Goal: Transaction & Acquisition: Book appointment/travel/reservation

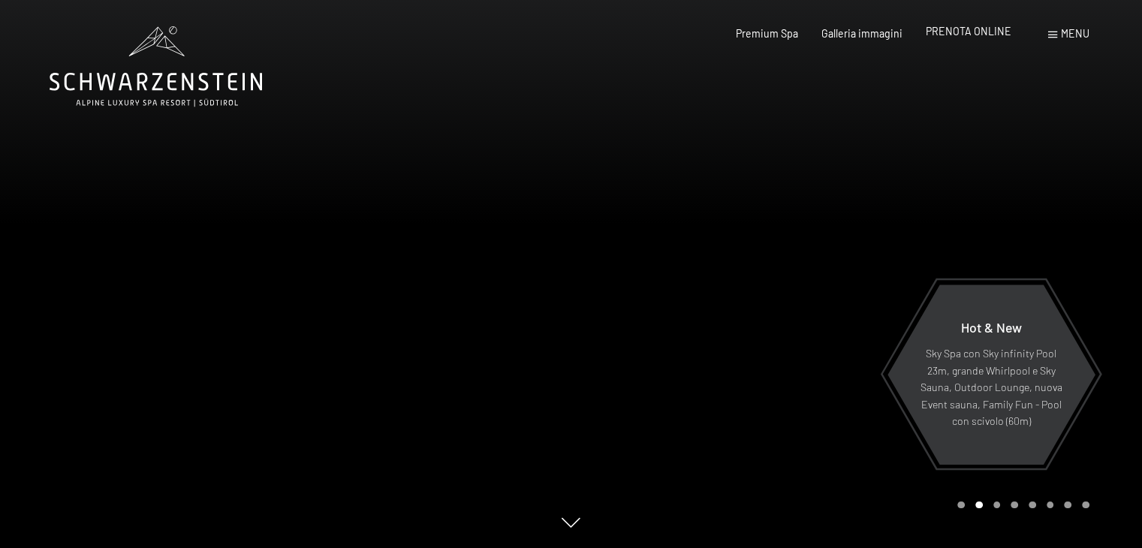
click at [964, 35] on span "PRENOTA ONLINE" at bounding box center [969, 31] width 86 height 13
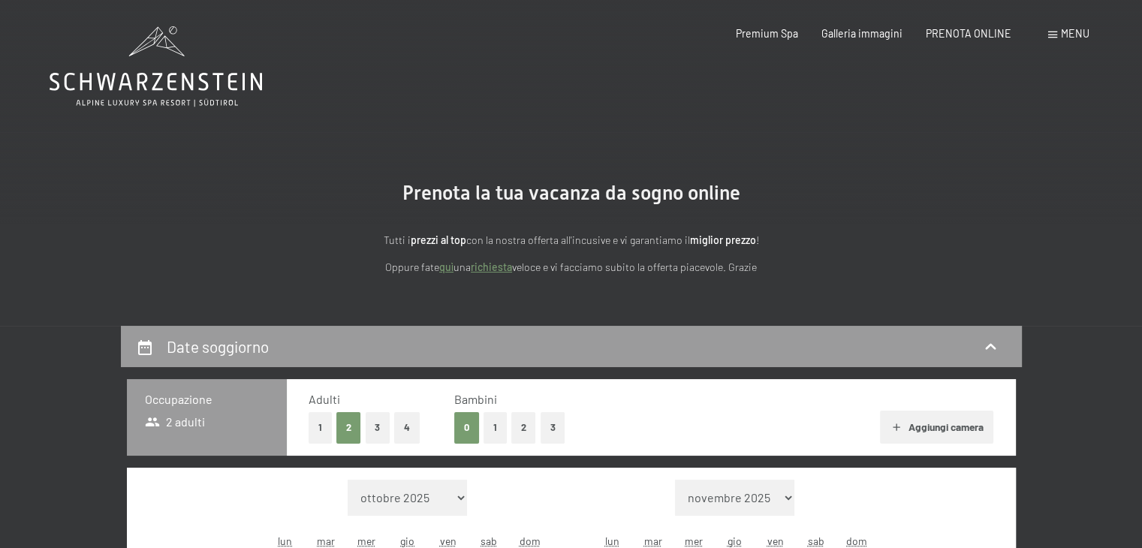
click at [321, 424] on button "1" at bounding box center [320, 427] width 23 height 31
click at [532, 433] on button "2" at bounding box center [523, 427] width 25 height 31
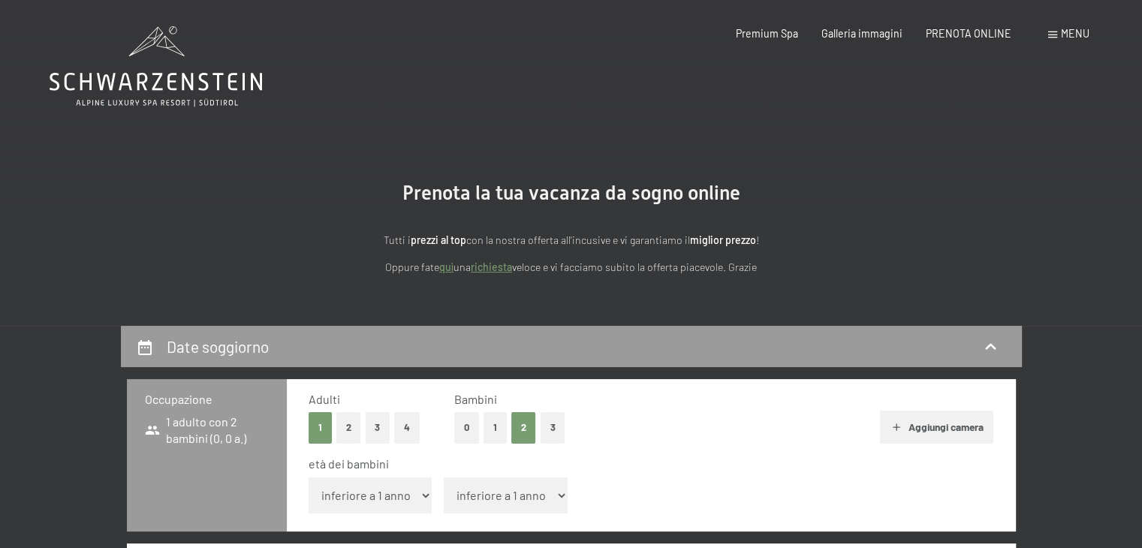
click at [424, 499] on select "inferiore a 1 anno 1 anno 2 anni 3 anni 4 anni 5 anni 6 anni 7 anni 8 anni 9 an…" at bounding box center [371, 496] width 124 height 36
select select "8"
click at [309, 478] on select "inferiore a 1 anno 1 anno 2 anni 3 anni 4 anni 5 anni 6 anni 7 anni 8 anni 9 an…" at bounding box center [371, 496] width 124 height 36
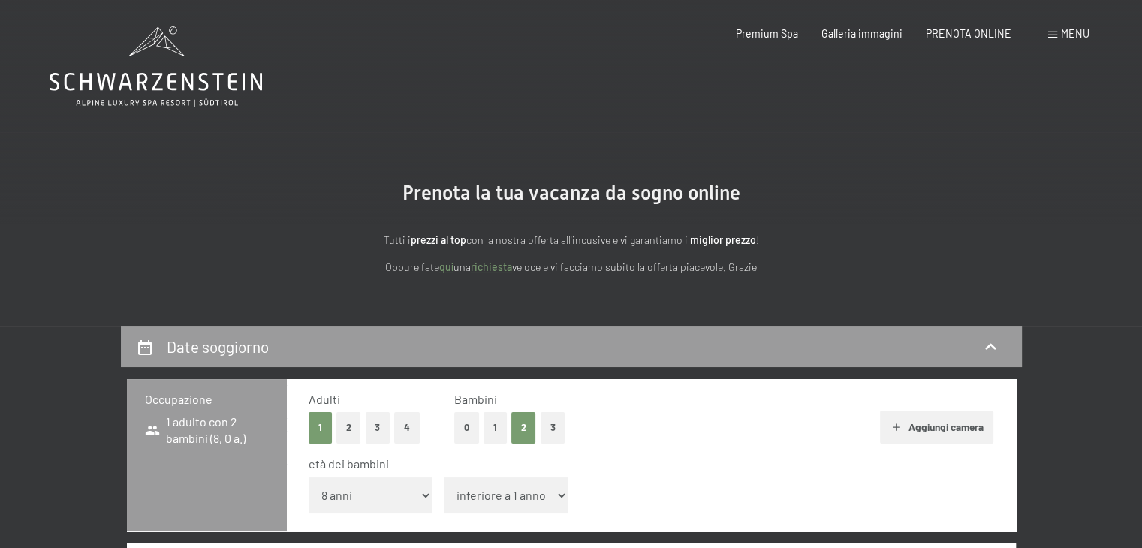
click at [556, 501] on select "inferiore a 1 anno 1 anno 2 anni 3 anni 4 anni 5 anni 6 anni 7 anni 8 anni 9 an…" at bounding box center [506, 496] width 124 height 36
select select "9"
click at [444, 478] on select "inferiore a 1 anno 1 anno 2 anni 3 anni 4 anni 5 anni 6 anni 7 anni 8 anni 9 an…" at bounding box center [506, 496] width 124 height 36
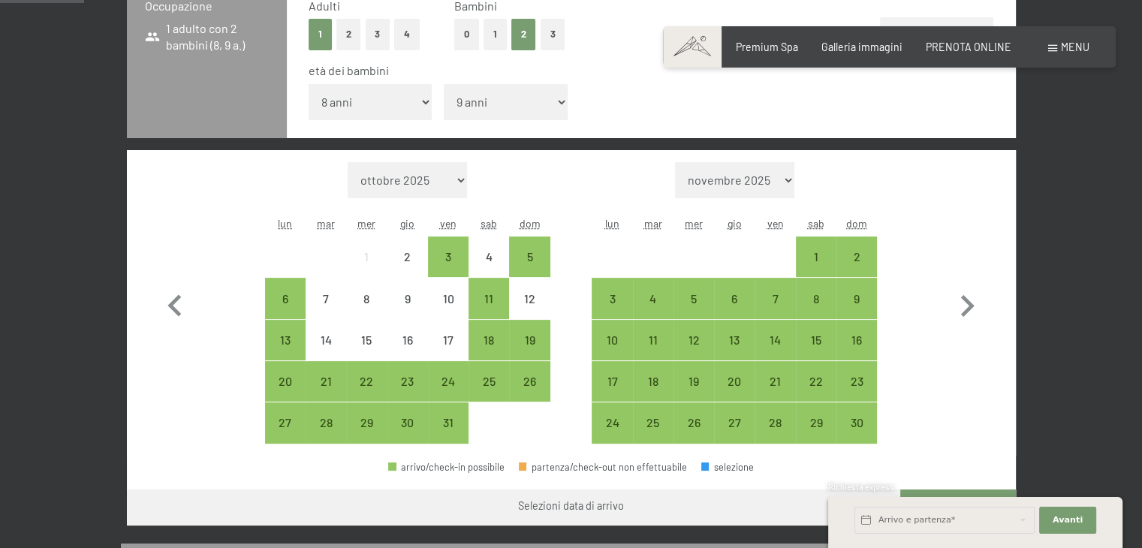
scroll to position [375, 0]
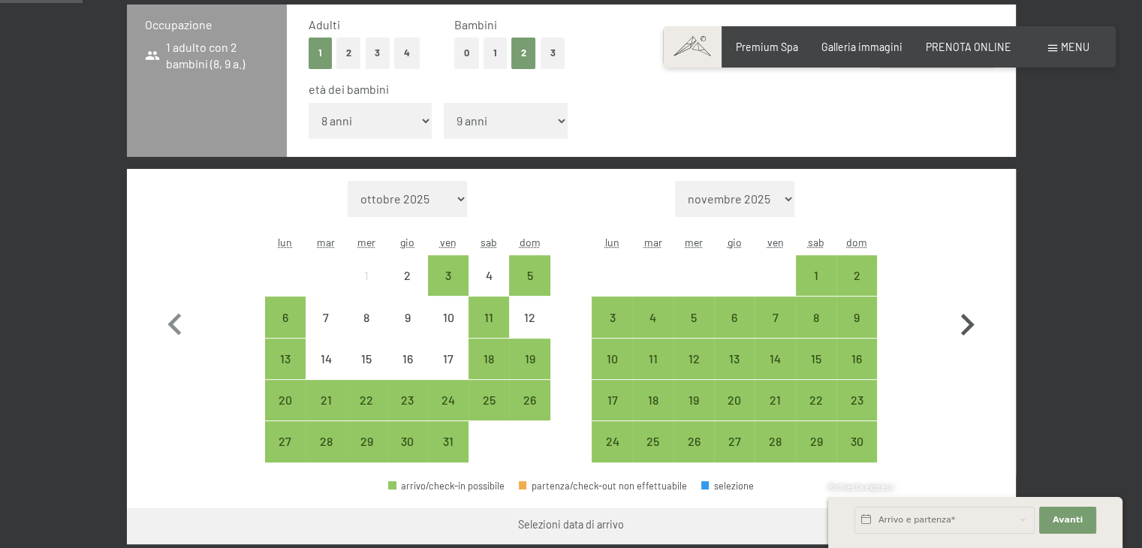
click at [964, 319] on icon "button" at bounding box center [967, 325] width 44 height 44
select select "2025-11-01"
select select "2025-12-01"
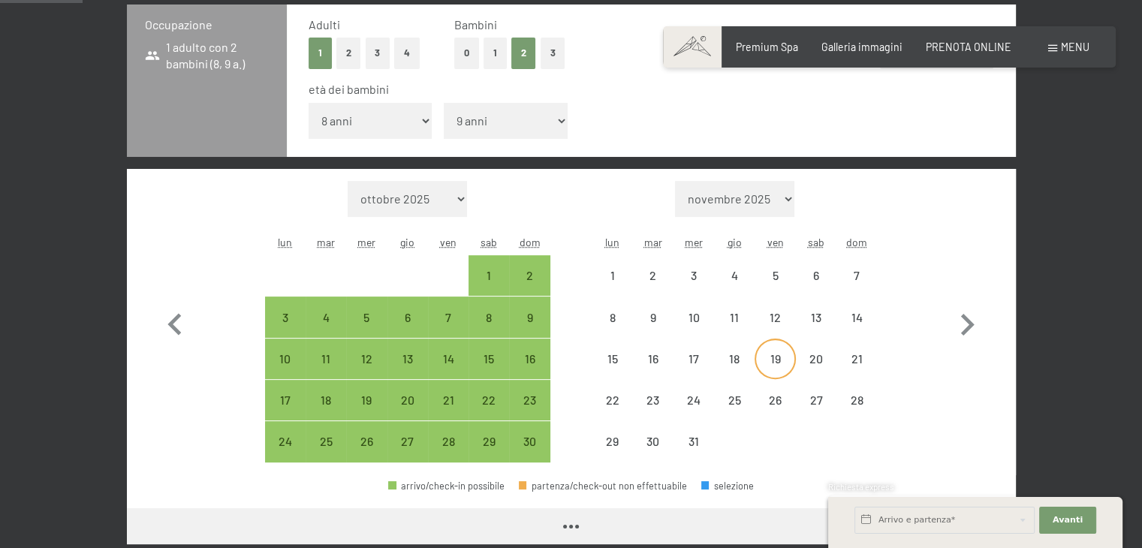
select select "2025-11-01"
select select "2025-12-01"
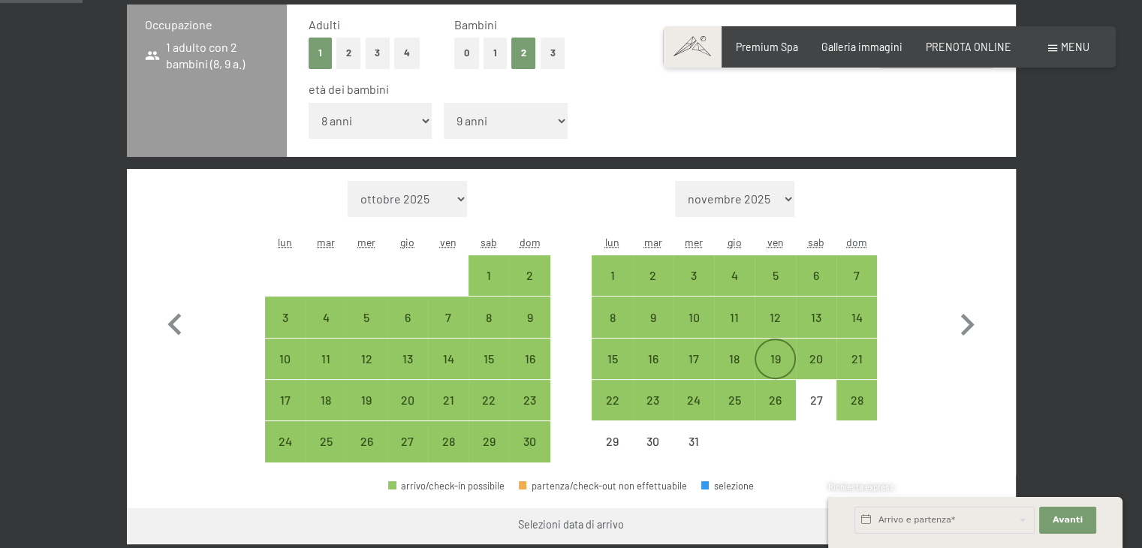
click at [779, 367] on div "19" at bounding box center [775, 372] width 38 height 38
select select "2025-11-01"
select select "2025-12-01"
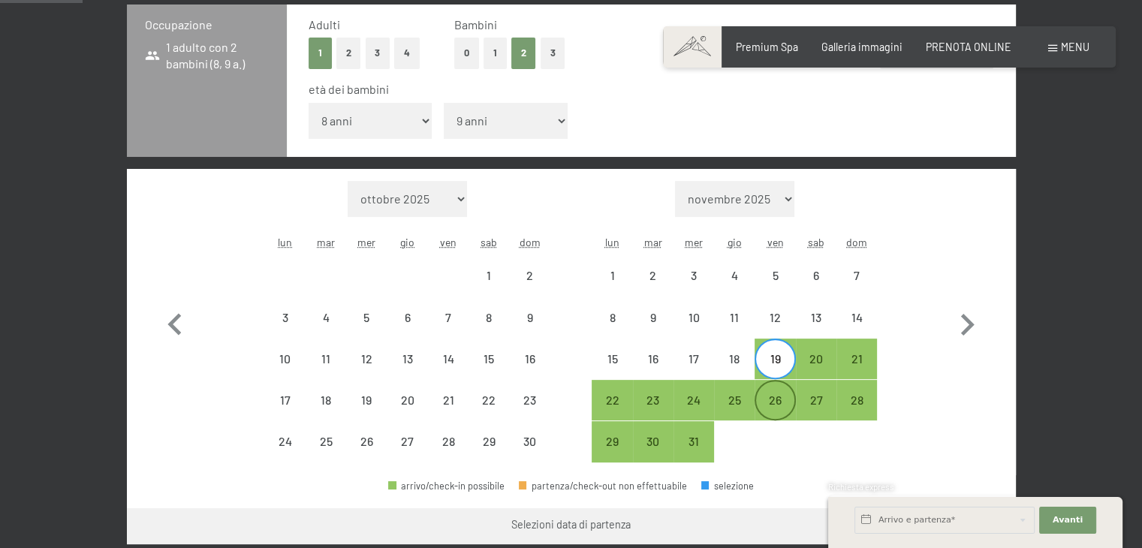
click at [786, 399] on div "26" at bounding box center [775, 413] width 38 height 38
select select "2025-11-01"
select select "2025-12-01"
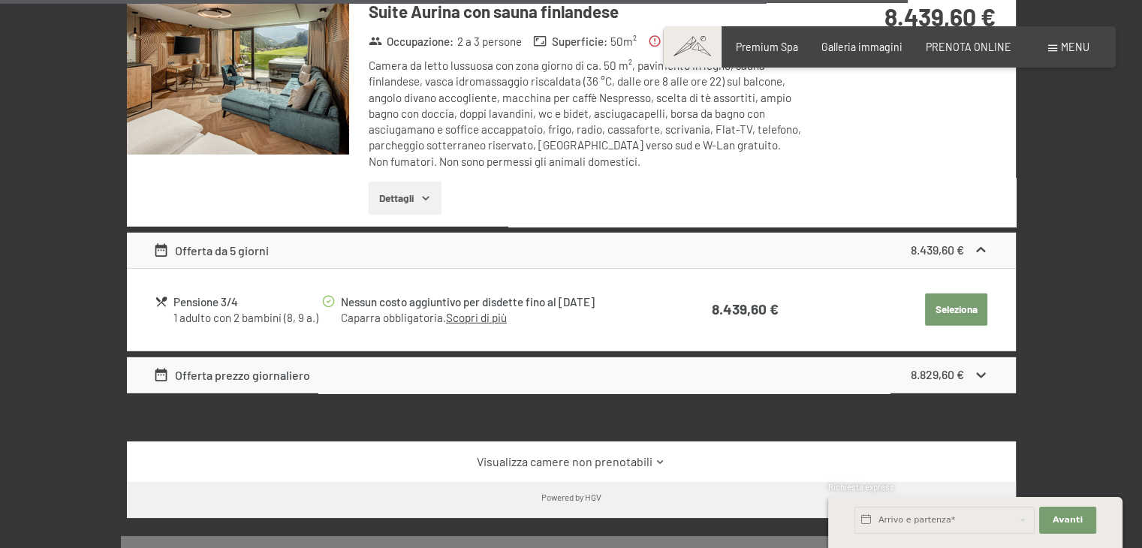
scroll to position [2871, 0]
